Goal: Download file/media

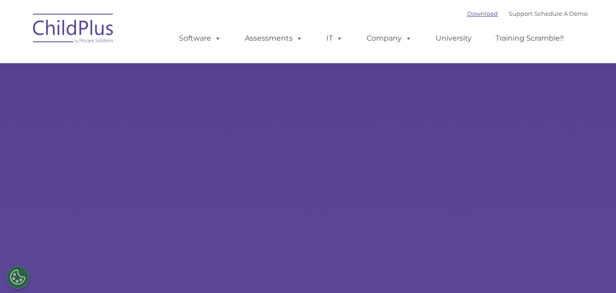
click at [473, 13] on link "Download" at bounding box center [482, 13] width 31 height 7
select select "MEDIUM"
click at [478, 17] on link "Download" at bounding box center [482, 13] width 31 height 7
click at [479, 12] on link "Download" at bounding box center [482, 13] width 31 height 7
select select "MEDIUM"
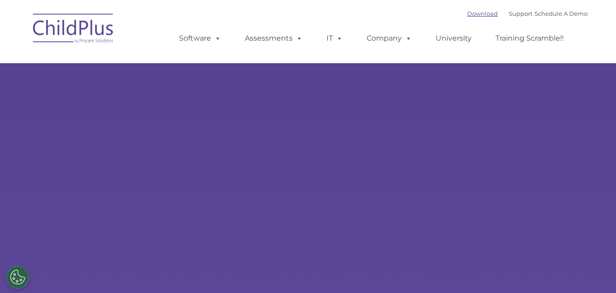
click at [470, 12] on link "Download" at bounding box center [482, 13] width 31 height 7
